Goal: Find specific fact

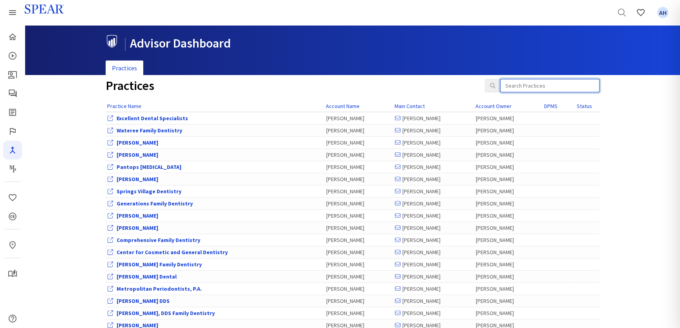
click at [561, 86] on input "search" at bounding box center [550, 85] width 99 height 13
click at [550, 90] on input "search" at bounding box center [550, 85] width 99 height 13
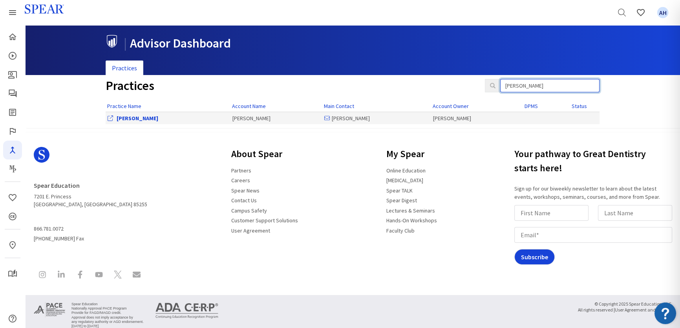
type input "rask"
click at [137, 117] on link "[PERSON_NAME]" at bounding box center [138, 118] width 42 height 7
